Goal: Browse casually: Explore the website without a specific task or goal

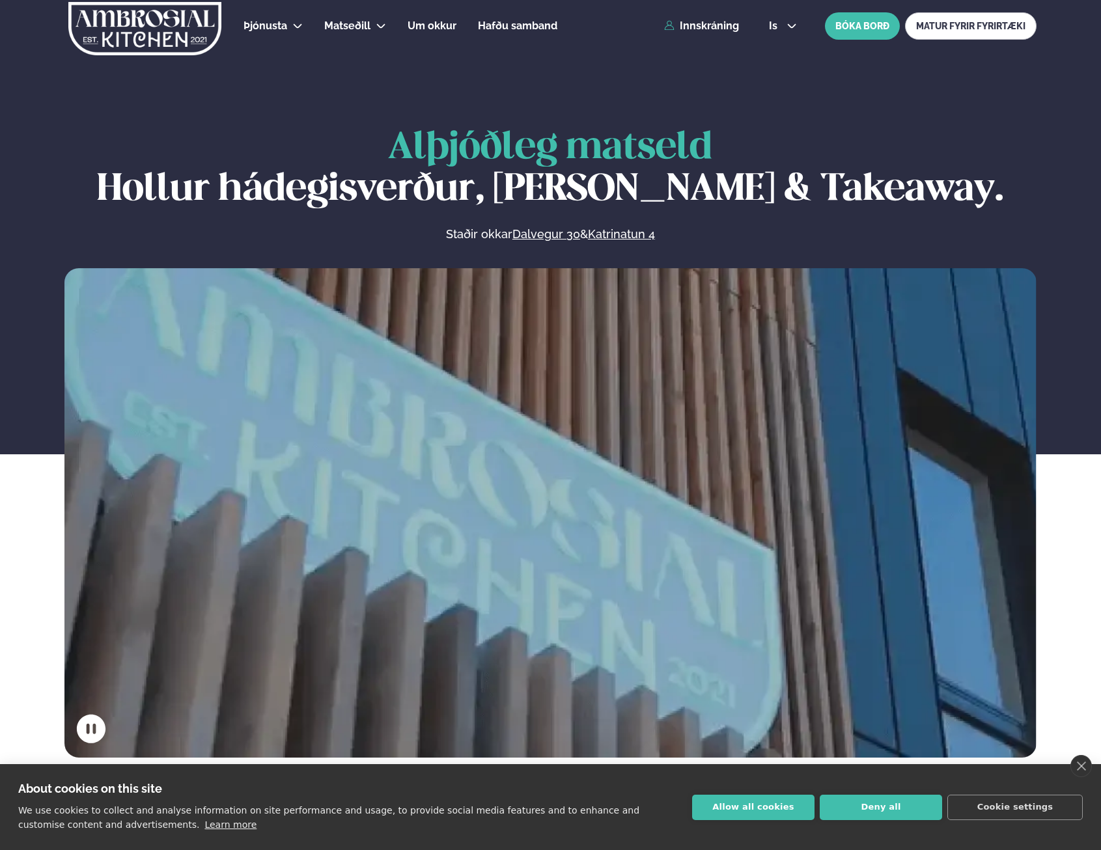
scroll to position [716, 0]
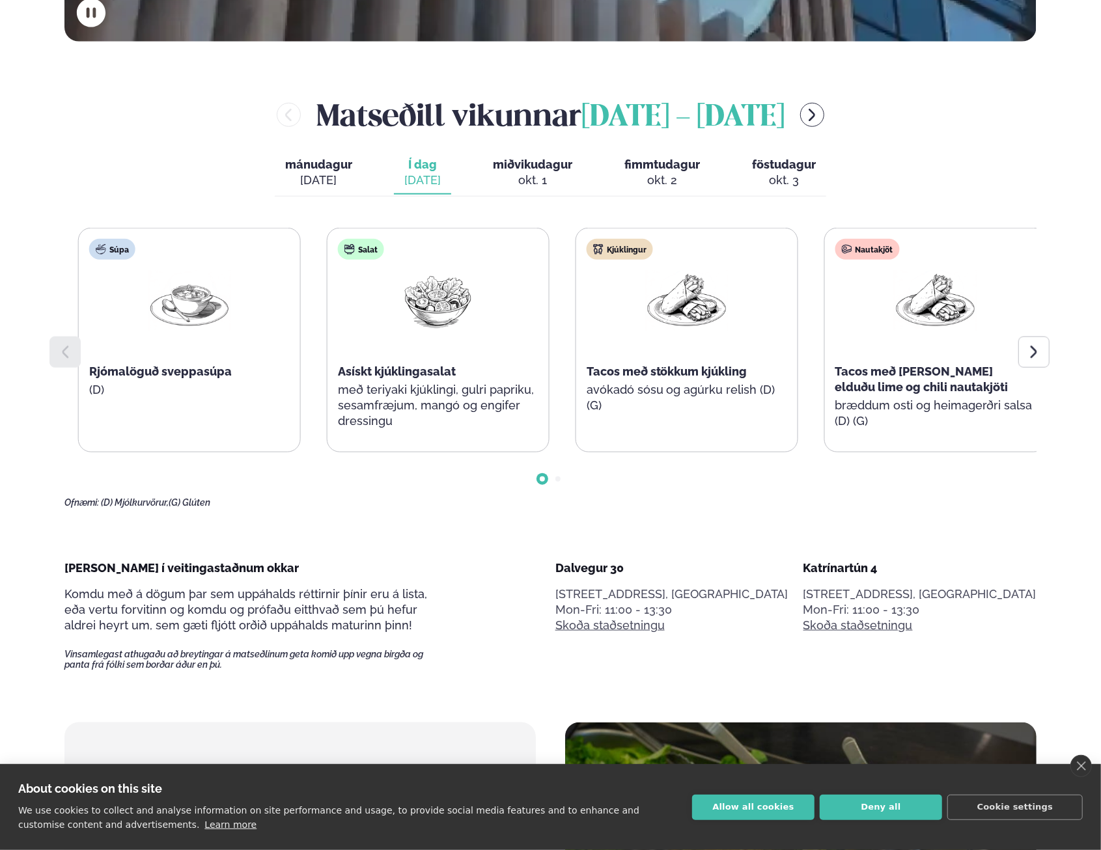
click at [937, 378] on div "Tacos með [PERSON_NAME] elduðu lime og chili nautakjöti" at bounding box center [935, 379] width 201 height 31
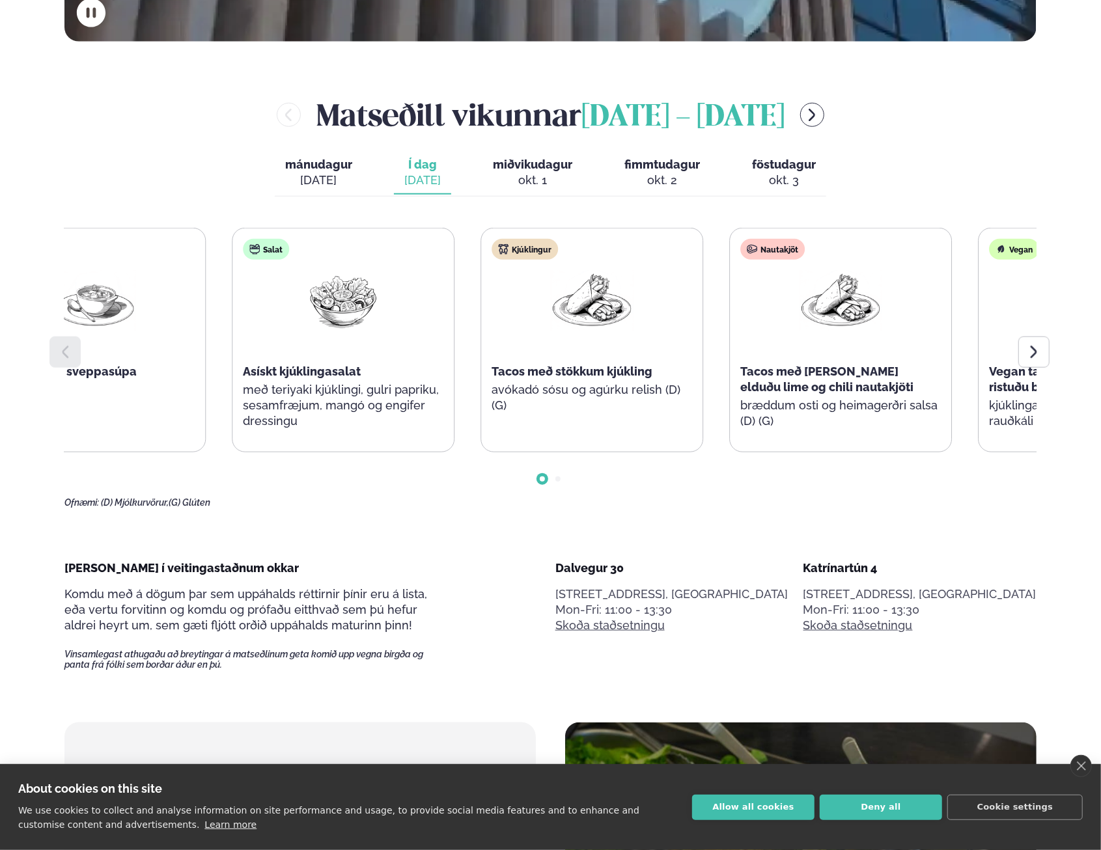
click at [650, 370] on span "Tacos með stökkum kjúkling" at bounding box center [572, 372] width 161 height 14
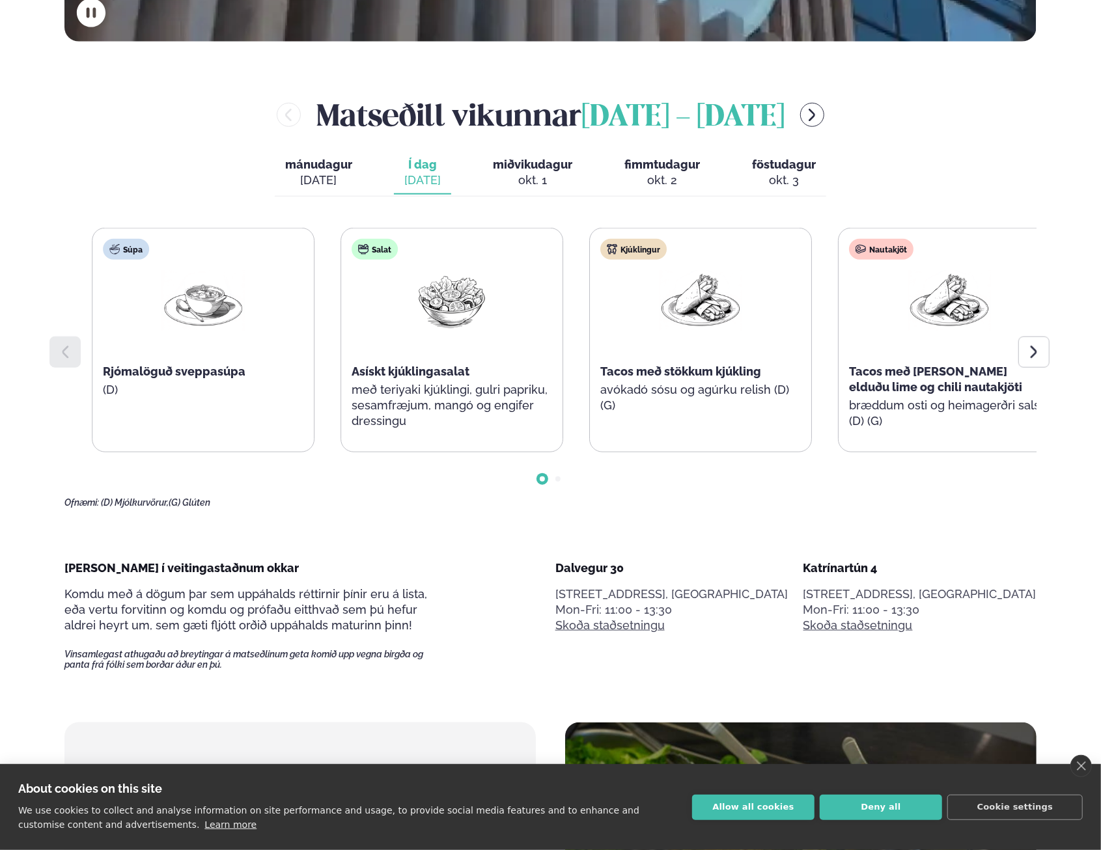
click at [548, 380] on div "Salat Asískt kjúklingasalat með teriyaki kjúklingi, gulri papriku, sesamfræjum,…" at bounding box center [451, 341] width 221 height 224
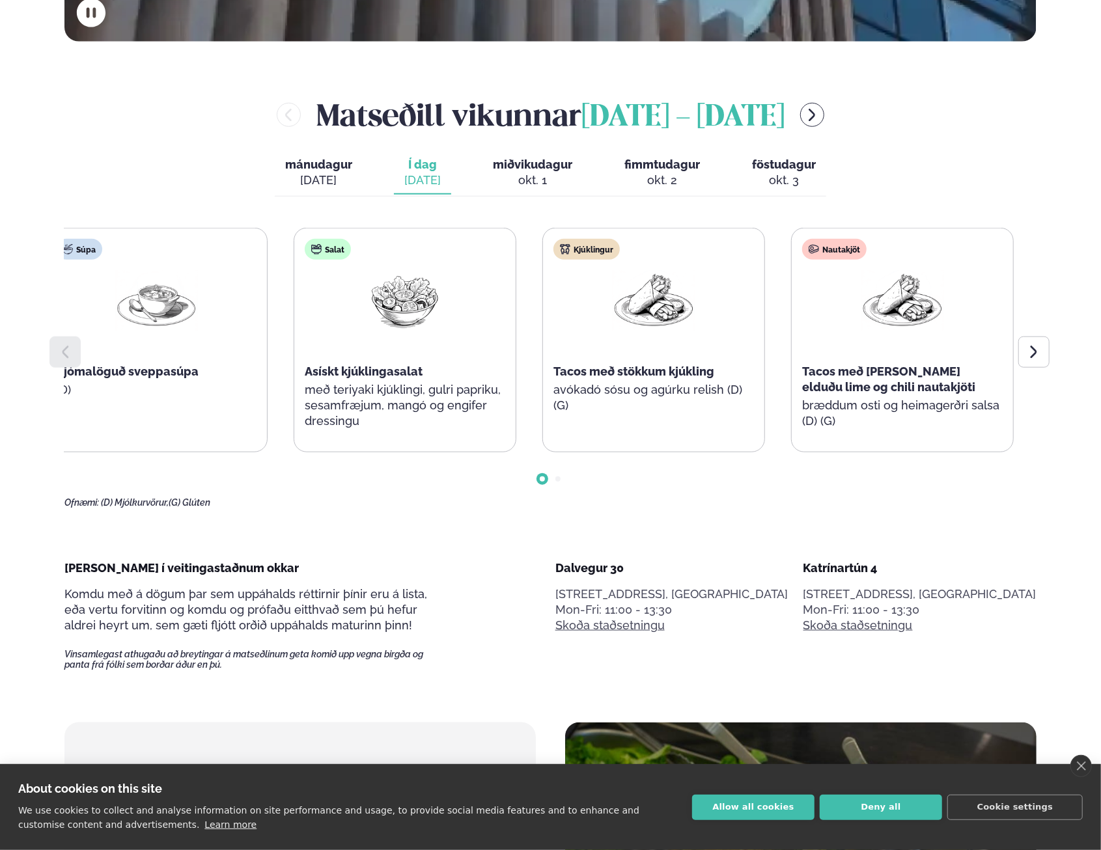
click at [892, 397] on div "Nautakjöt Tacos með [PERSON_NAME] elduðu lime og chili nautakjöti bræddum osti …" at bounding box center [902, 341] width 221 height 224
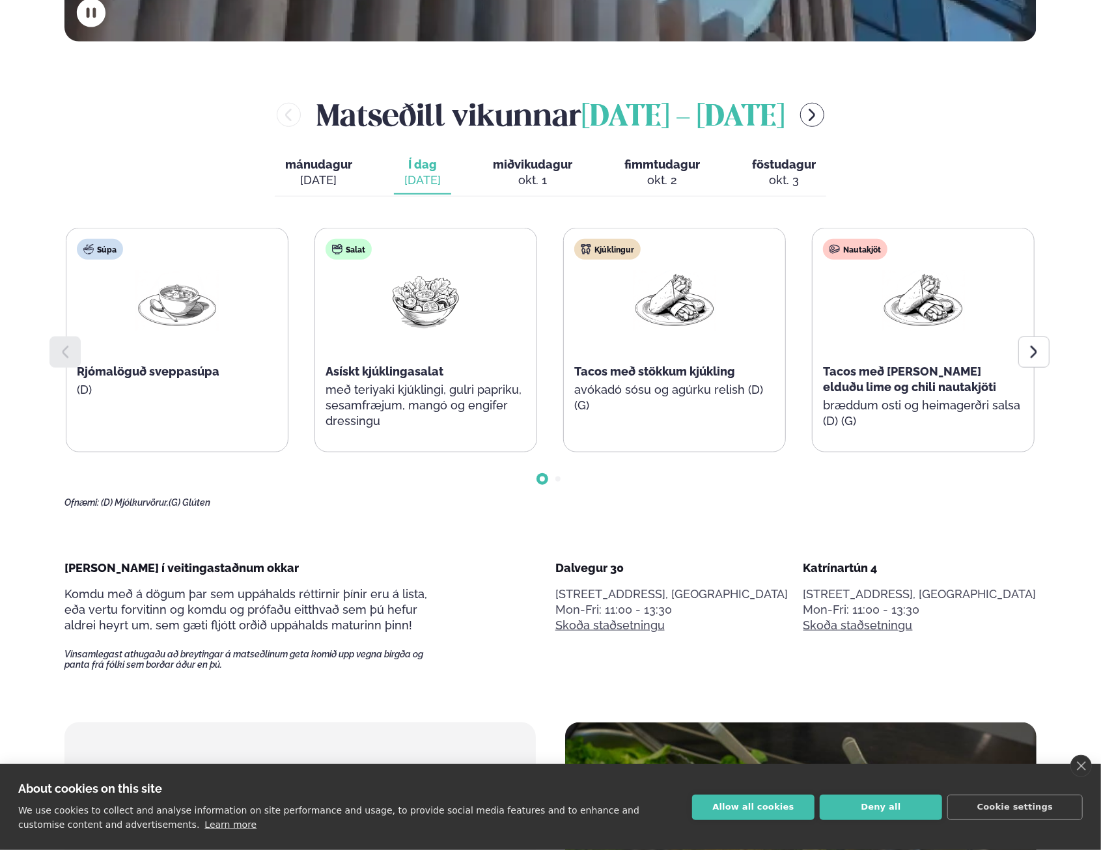
click at [701, 428] on div "Kjúklingur Tacos með stökkum kjúkling avókadó sósu og agúrku relish (D) (G)" at bounding box center [674, 333] width 221 height 208
click at [574, 441] on div "Kjúklingur Tacos með stökkum kjúkling avókadó sósu og agúrku relish (D) (G)" at bounding box center [674, 340] width 223 height 225
click at [551, 481] on div at bounding box center [550, 469] width 972 height 33
click at [566, 479] on div at bounding box center [550, 469] width 972 height 33
click at [561, 482] on div at bounding box center [550, 469] width 972 height 33
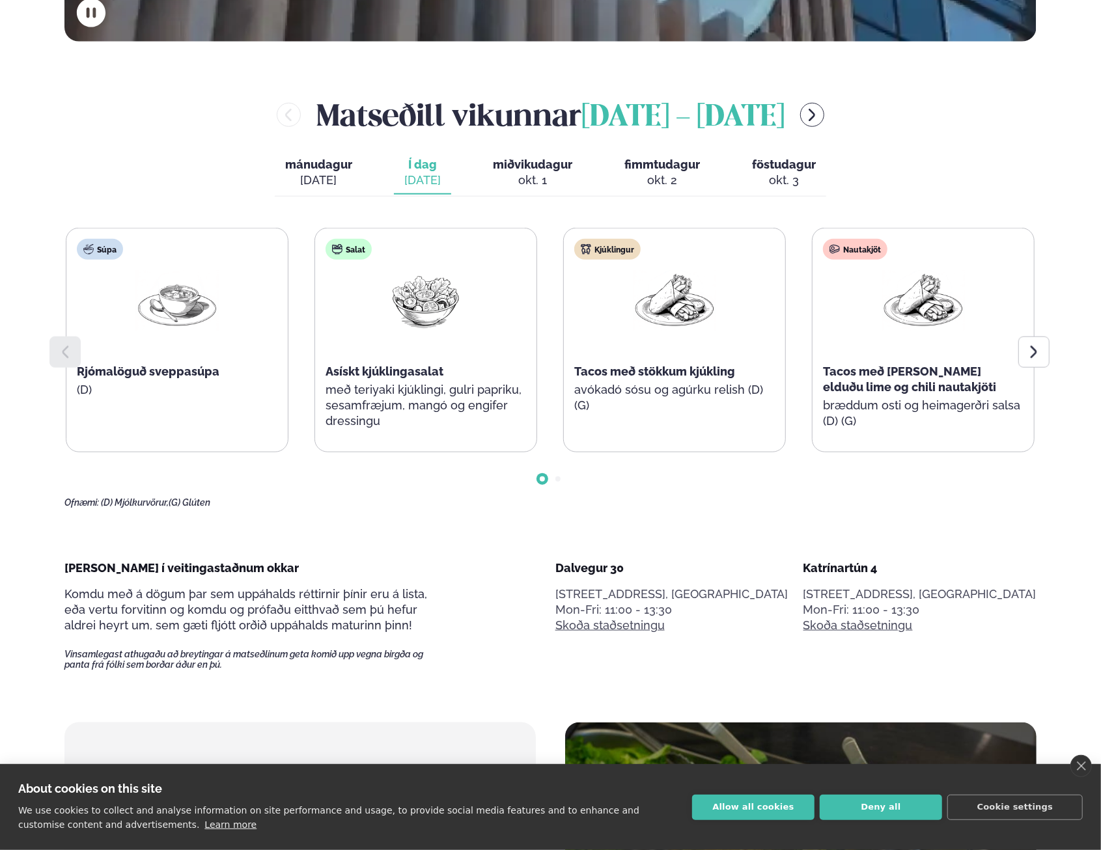
drag, startPoint x: 560, startPoint y: 482, endPoint x: 788, endPoint y: 438, distance: 232.1
click at [574, 477] on div at bounding box center [550, 469] width 972 height 33
click at [1037, 359] on icon at bounding box center [1034, 352] width 16 height 16
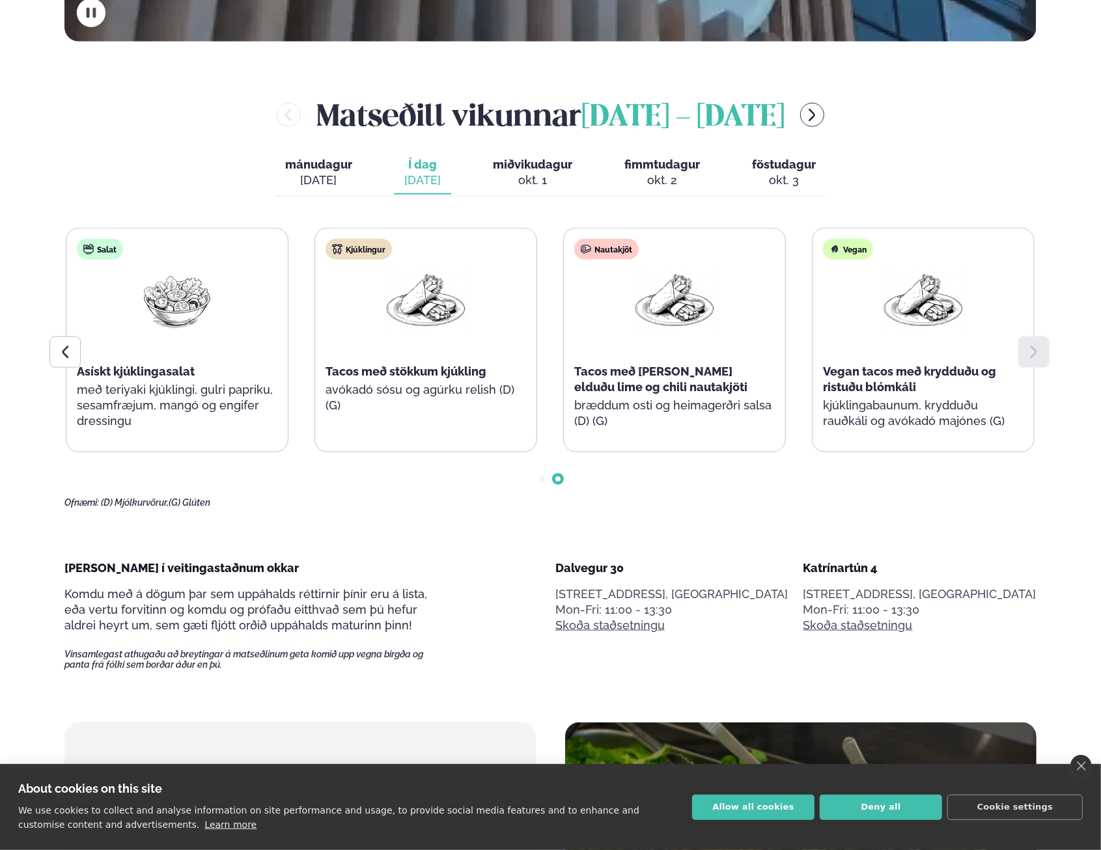
click at [542, 477] on span "Go to slide 1" at bounding box center [542, 479] width 5 height 5
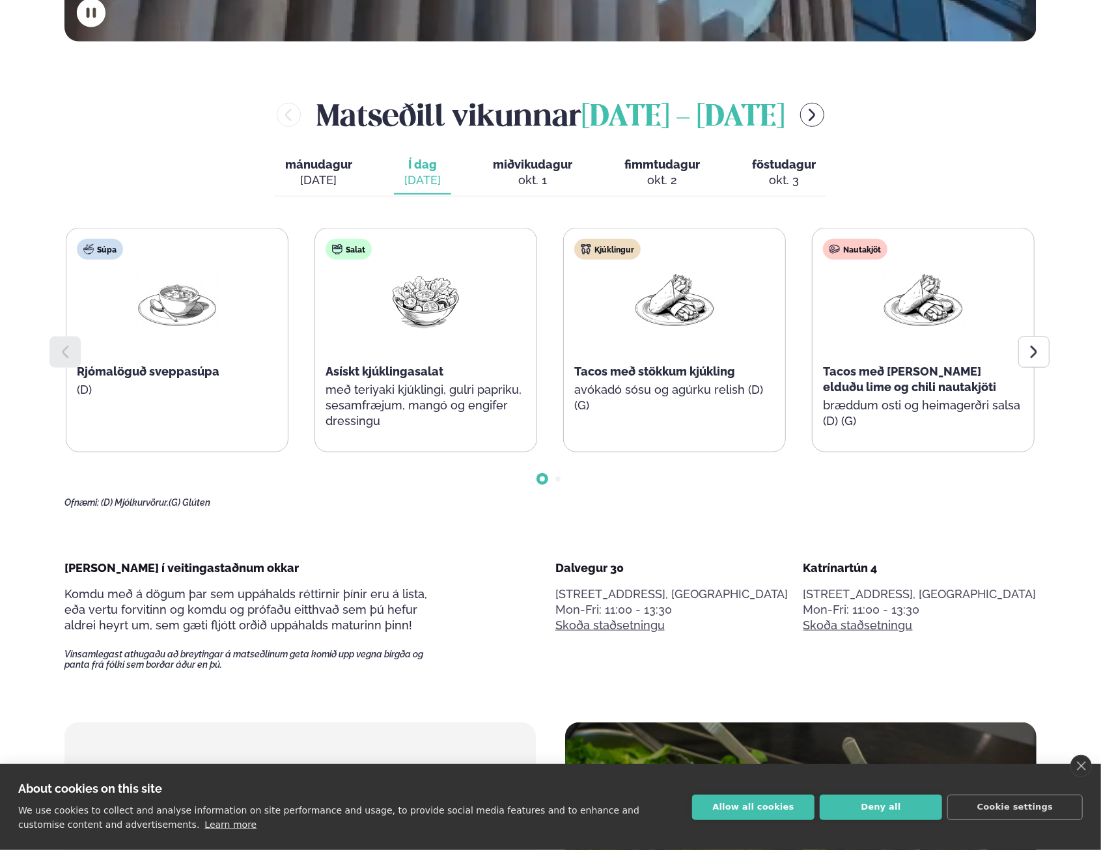
click at [560, 476] on div at bounding box center [550, 469] width 972 height 33
click at [560, 475] on div at bounding box center [550, 469] width 972 height 33
click at [560, 478] on span "Go to slide 2" at bounding box center [557, 479] width 5 height 5
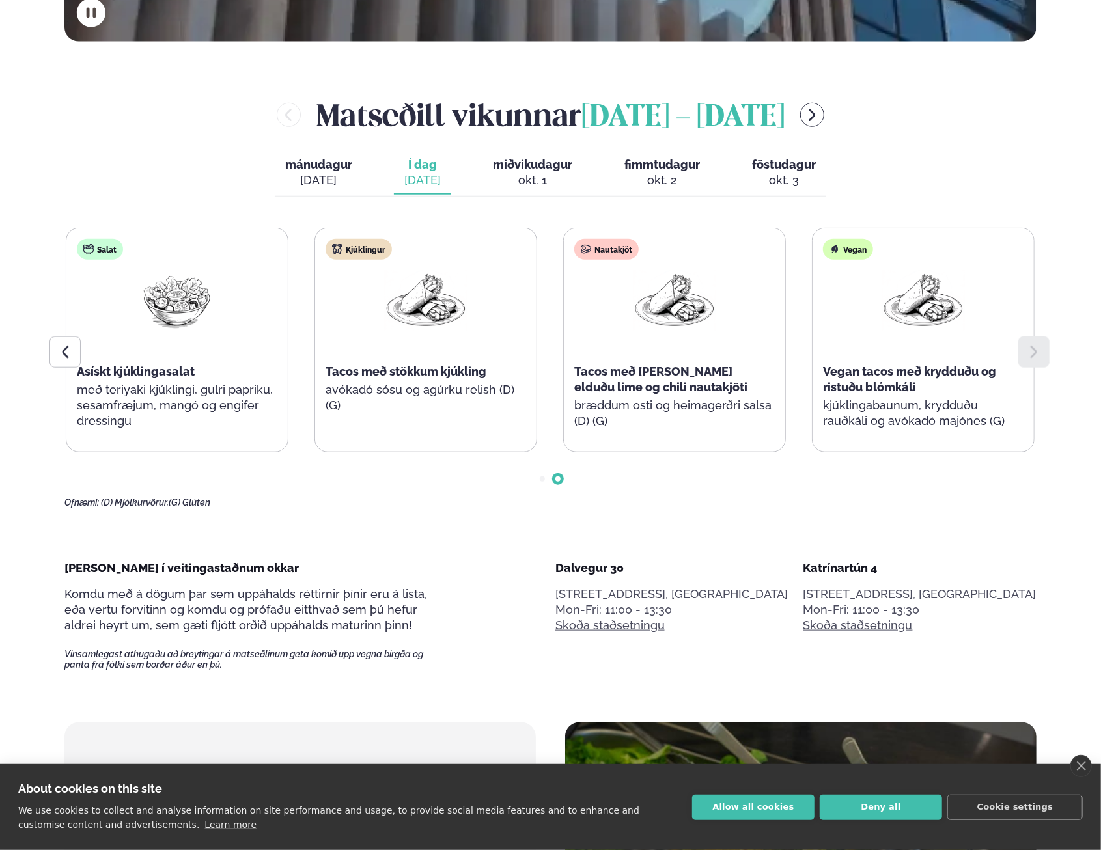
click at [534, 478] on div at bounding box center [550, 469] width 972 height 33
click at [538, 478] on div at bounding box center [550, 469] width 972 height 33
click at [539, 478] on div at bounding box center [550, 469] width 972 height 33
click at [544, 481] on div at bounding box center [550, 469] width 972 height 33
click at [544, 481] on span "Go to slide 1" at bounding box center [542, 479] width 5 height 5
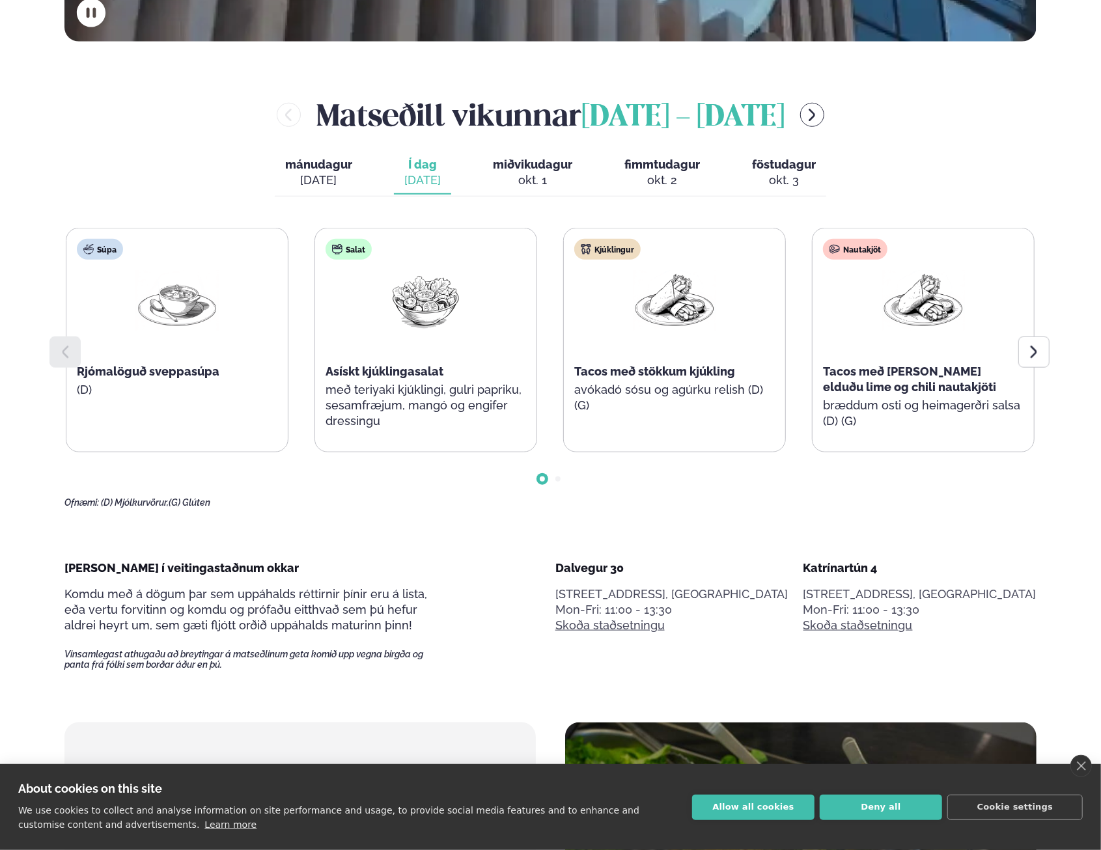
click at [53, 148] on main "Alþjóðleg matseld Hollur hádegisverður, Veitingar & Takeaway. Staðir okkar Dalv…" at bounding box center [550, 828] width 1050 height 3089
